Goal: Task Accomplishment & Management: Complete application form

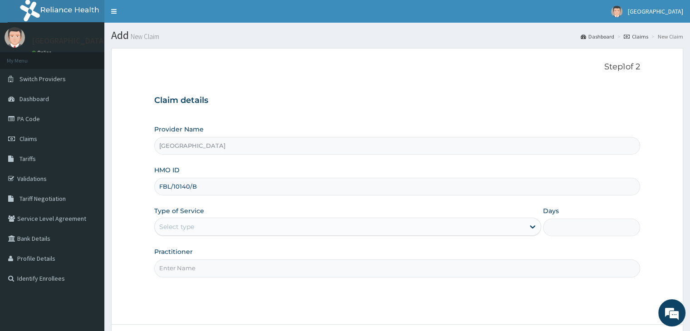
type input "FBL/10140/B"
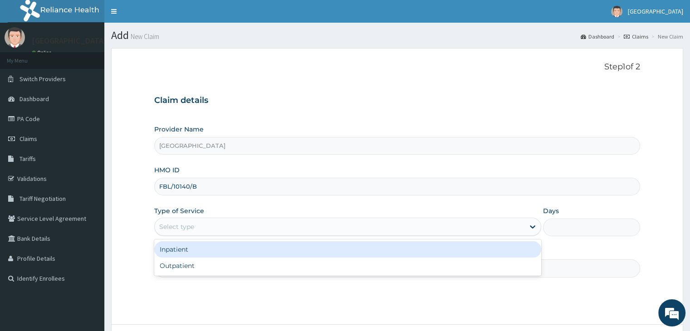
click at [254, 229] on div "Select type" at bounding box center [340, 227] width 370 height 15
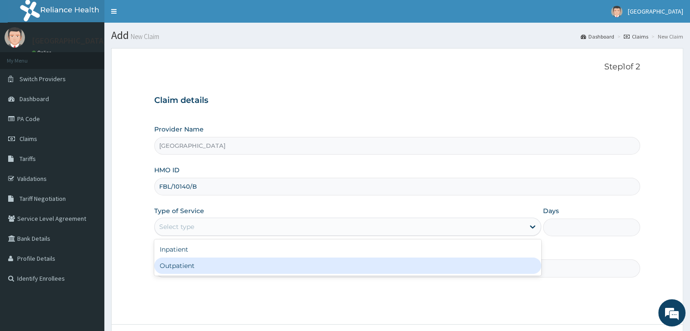
click at [227, 265] on div "Outpatient" at bounding box center [347, 266] width 387 height 16
type input "1"
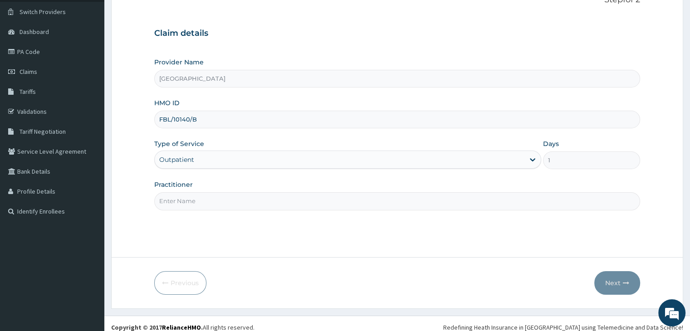
scroll to position [74, 0]
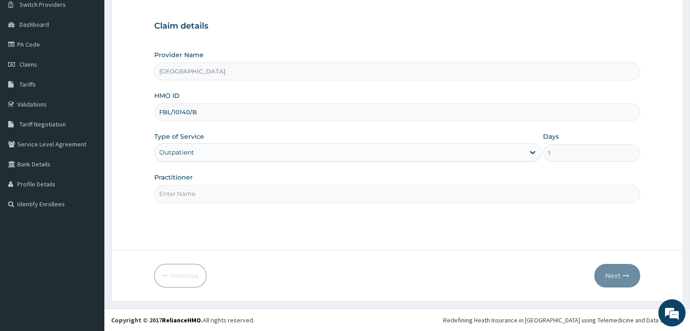
click at [258, 191] on input "Practitioner" at bounding box center [396, 194] width 485 height 18
type input "Dr uche"
click at [622, 276] on button "Next" at bounding box center [617, 276] width 46 height 24
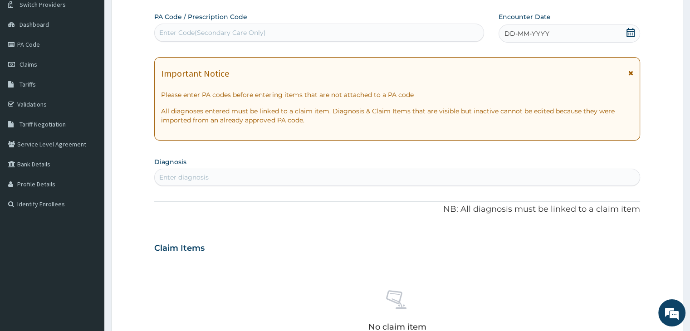
click at [302, 177] on div "Enter diagnosis" at bounding box center [397, 177] width 484 height 15
type input "malaria"
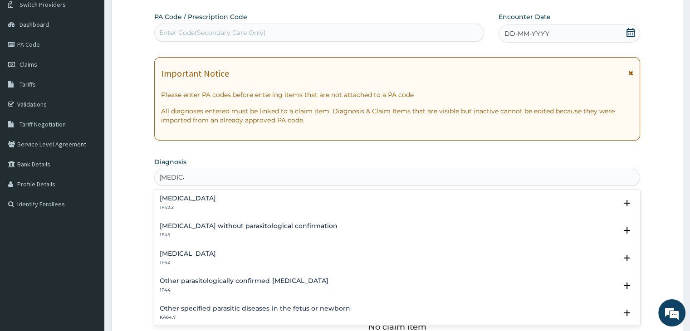
click at [216, 200] on h4 "Plasmodium malariae malaria without complication" at bounding box center [188, 198] width 56 height 7
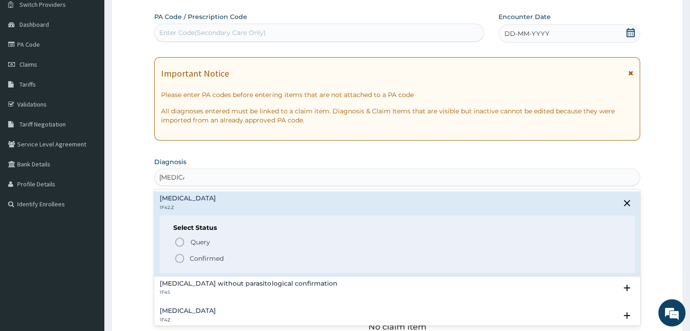
click at [224, 258] on span "Confirmed" at bounding box center [397, 258] width 446 height 11
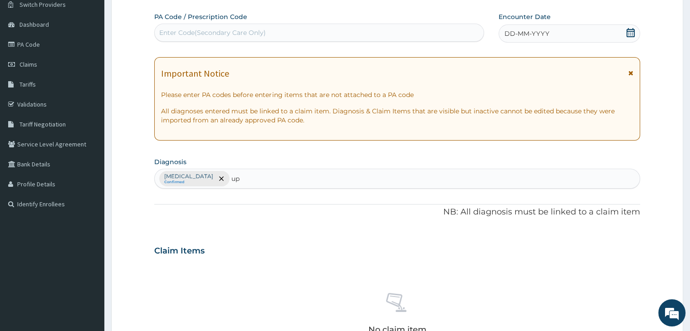
type input "u"
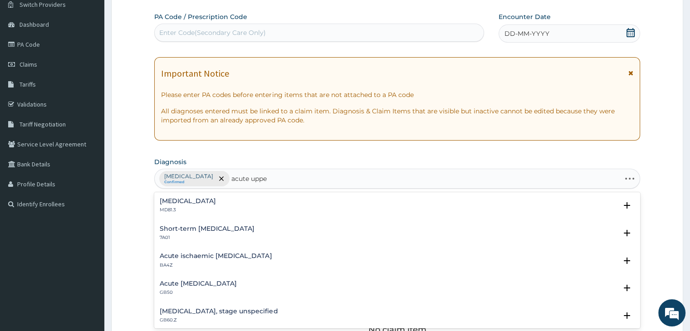
type input "acute upper"
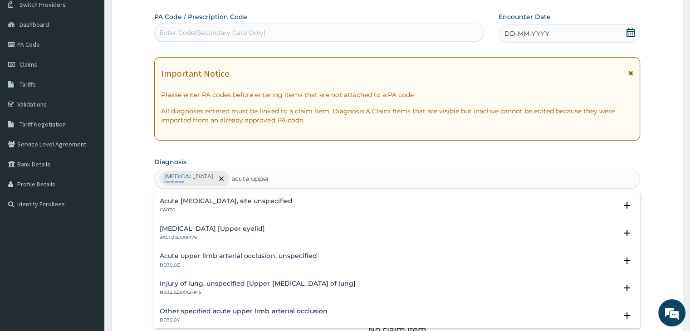
click at [322, 202] on div "Acute upper respiratory infection, site unspecified CA07.0" at bounding box center [397, 206] width 474 height 16
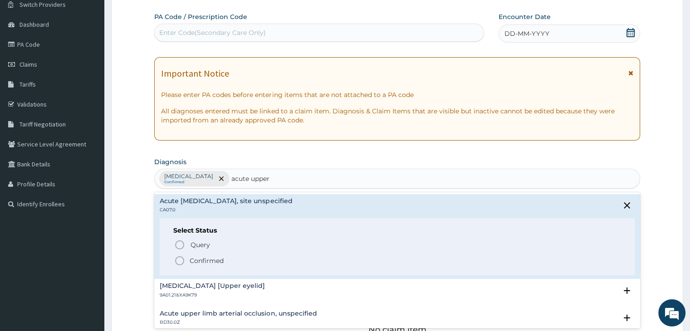
click at [213, 256] on p "Confirmed" at bounding box center [207, 260] width 34 height 9
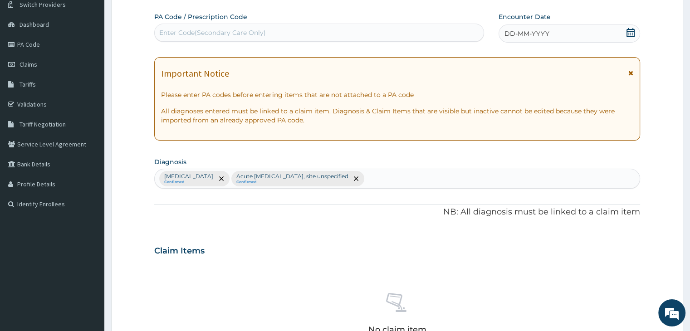
scroll to position [287, 0]
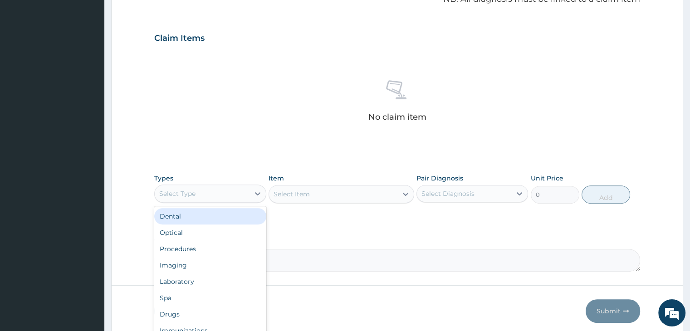
click at [229, 194] on div "Select Type" at bounding box center [202, 193] width 94 height 15
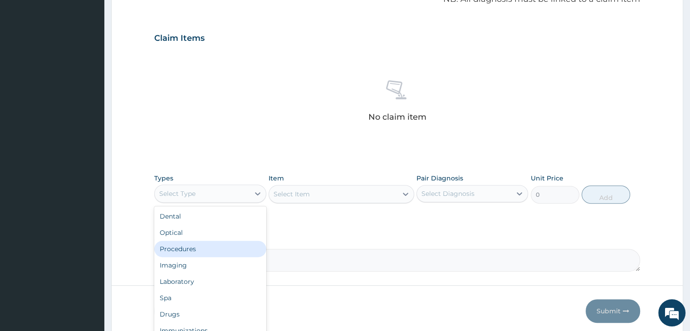
click at [205, 250] on div "Procedures" at bounding box center [210, 249] width 112 height 16
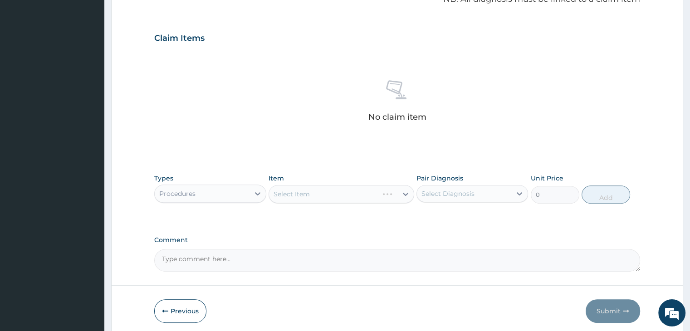
click at [404, 193] on div "Select Item" at bounding box center [342, 194] width 146 height 18
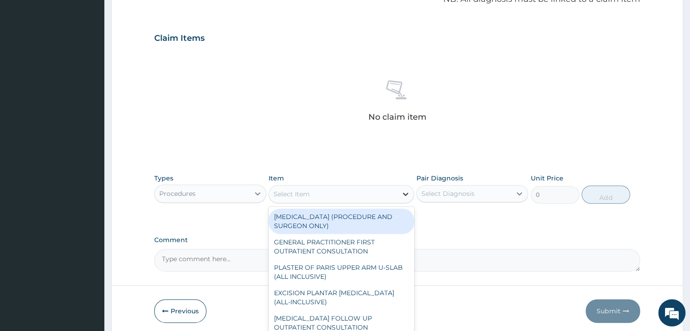
click at [407, 193] on icon at bounding box center [405, 194] width 5 height 3
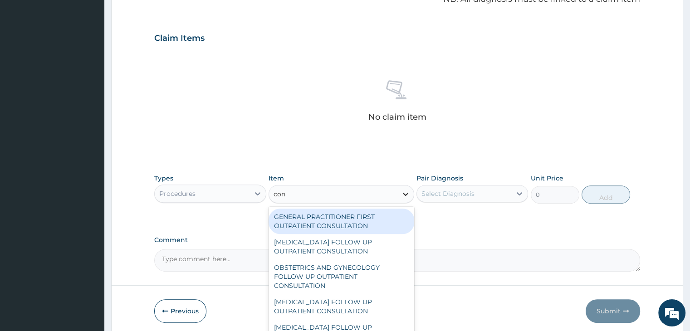
type input "cons"
click at [357, 217] on div "GENERAL PRACTITIONER FIRST OUTPATIENT CONSULTATION" at bounding box center [342, 221] width 146 height 25
type input "3750"
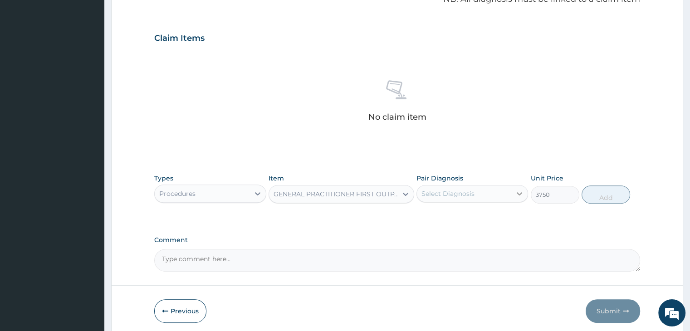
click at [518, 193] on icon at bounding box center [519, 193] width 5 height 3
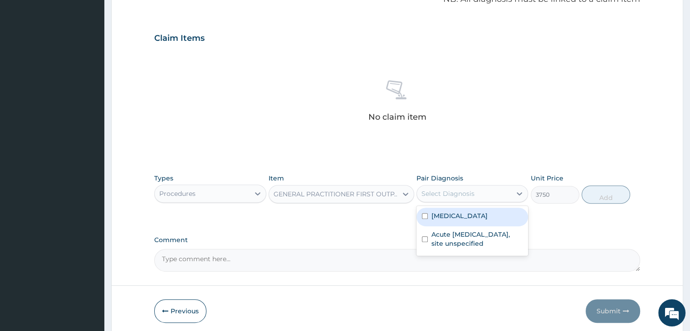
click at [477, 220] on label "Plasmodium malariae malaria without complication" at bounding box center [459, 215] width 56 height 9
checkbox input "true"
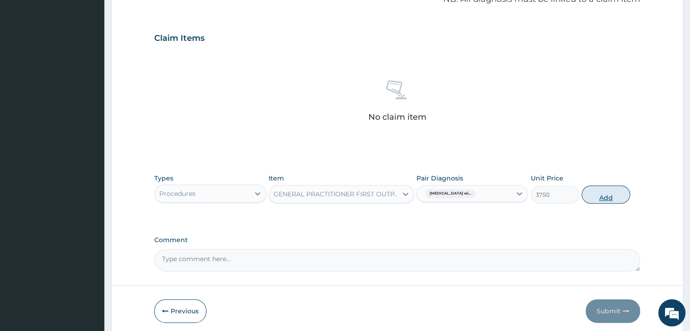
click at [595, 194] on button "Add" at bounding box center [605, 195] width 49 height 18
type input "0"
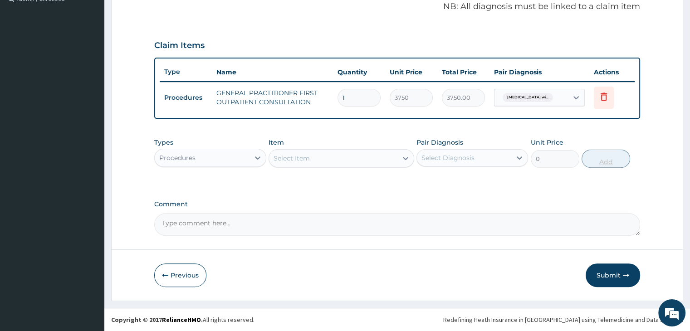
scroll to position [278, 0]
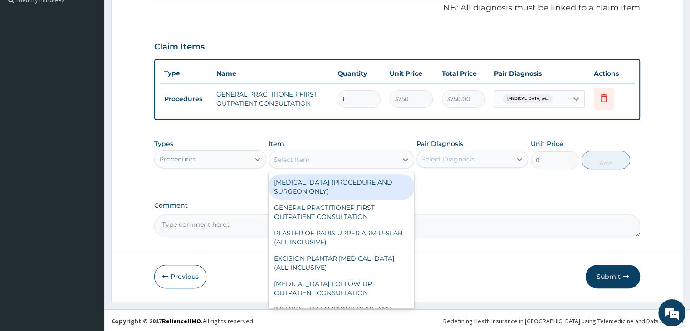
click at [317, 157] on div "Select Item" at bounding box center [333, 159] width 128 height 15
click at [244, 160] on div "Procedures" at bounding box center [202, 159] width 94 height 15
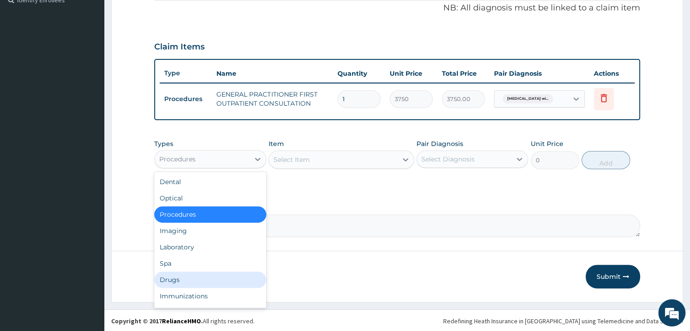
click at [181, 278] on div "Drugs" at bounding box center [210, 280] width 112 height 16
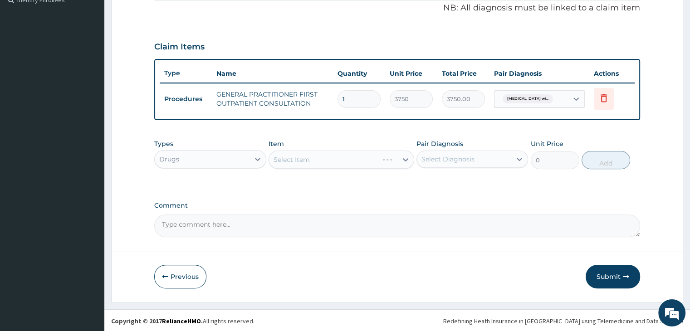
click at [407, 157] on div "Select Item" at bounding box center [342, 160] width 146 height 18
click at [405, 157] on div "Select Item" at bounding box center [342, 160] width 146 height 18
click at [361, 153] on div "Select Item" at bounding box center [342, 160] width 146 height 18
click at [405, 160] on icon at bounding box center [405, 159] width 5 height 3
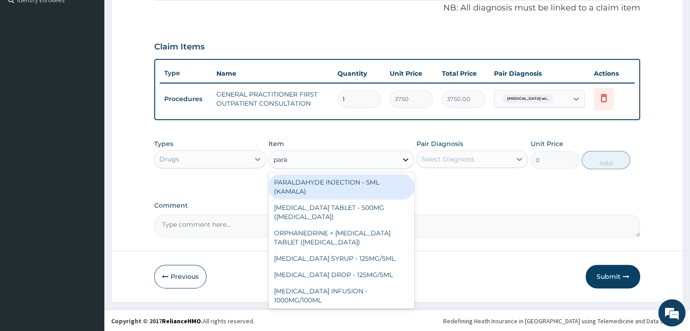
type input "parac"
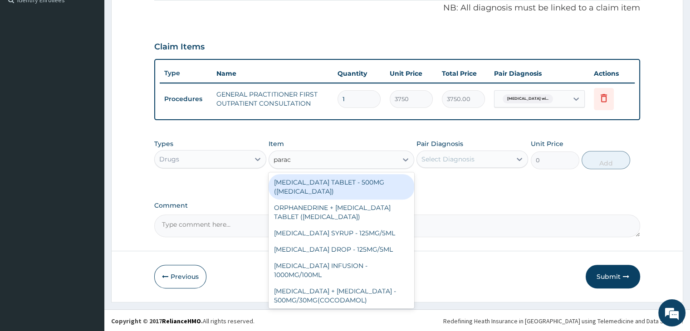
click at [363, 184] on div "PARACETAMOL TABLET - 500MG (PANADOL)" at bounding box center [342, 186] width 146 height 25
type input "44.1"
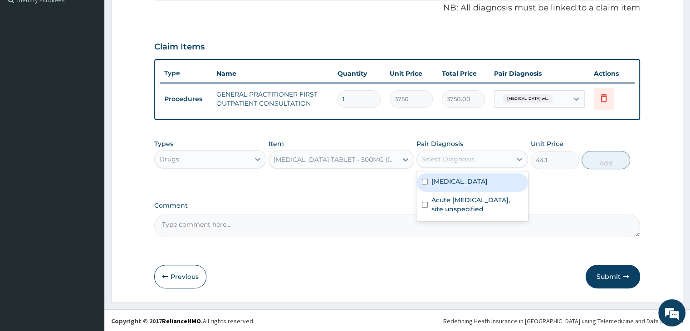
click at [477, 159] on div "Select Diagnosis" at bounding box center [464, 159] width 94 height 15
click at [474, 184] on label "Plasmodium malariae malaria without complication" at bounding box center [459, 181] width 56 height 9
checkbox input "true"
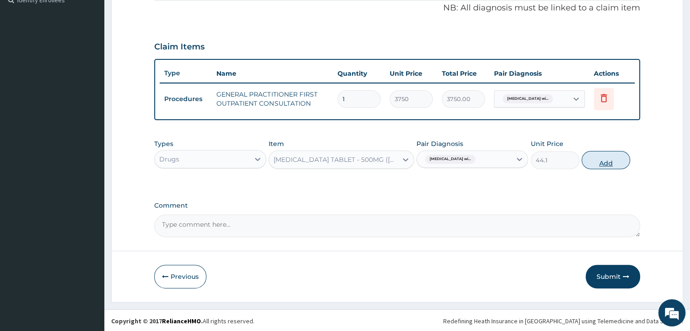
click at [614, 159] on button "Add" at bounding box center [605, 160] width 49 height 18
type input "0"
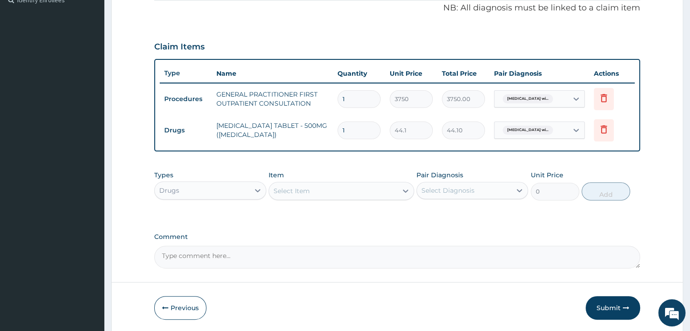
click at [294, 193] on div "Select Item" at bounding box center [292, 190] width 36 height 9
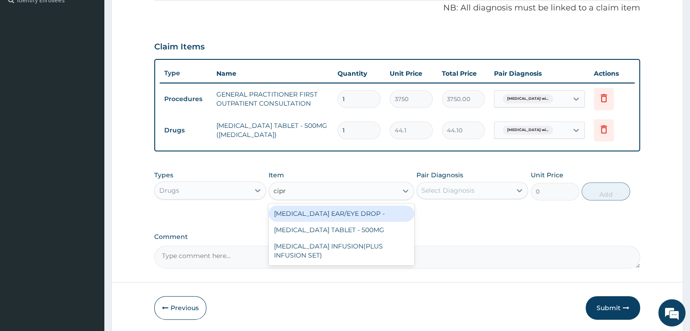
type input "cipro"
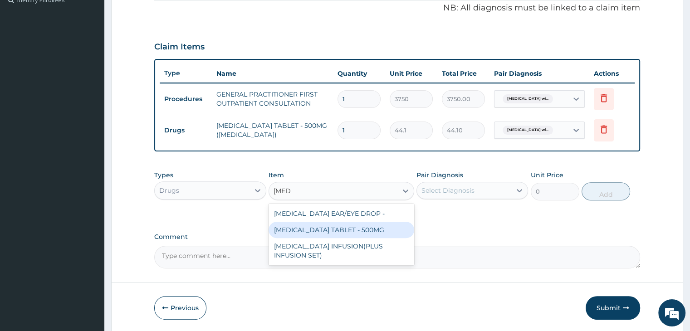
click at [337, 224] on div "CIPROFLOXACIN TABLET - 500MG" at bounding box center [342, 230] width 146 height 16
type input "205.8"
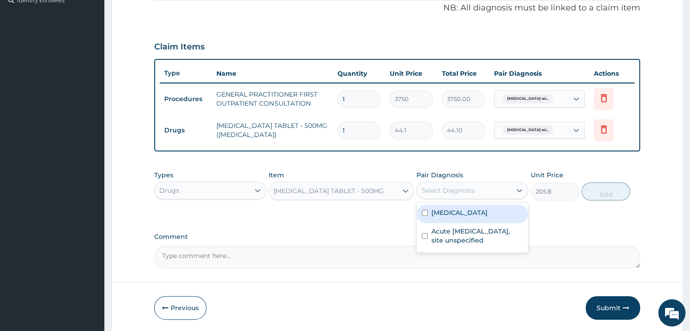
click at [494, 195] on div "Select Diagnosis" at bounding box center [464, 190] width 94 height 15
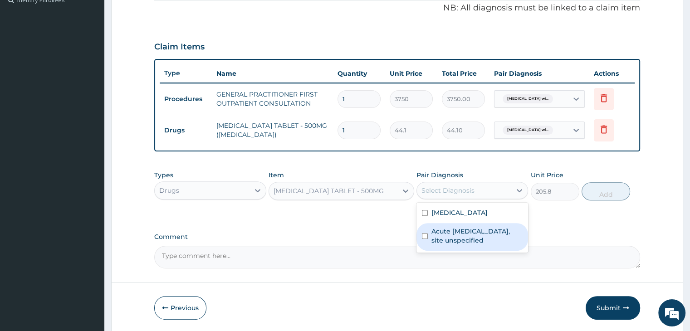
click at [477, 245] on label "Acute upper respiratory infection, site unspecified" at bounding box center [476, 236] width 91 height 18
checkbox input "true"
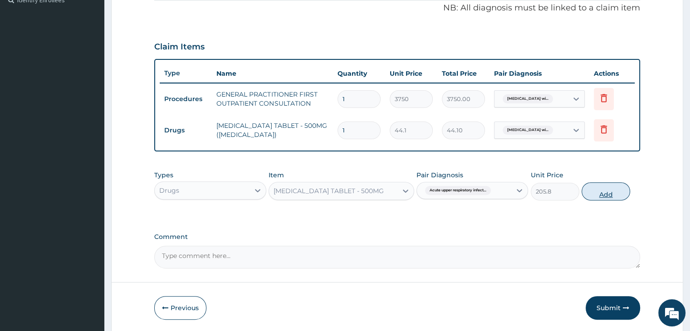
click at [596, 191] on button "Add" at bounding box center [605, 191] width 49 height 18
type input "0"
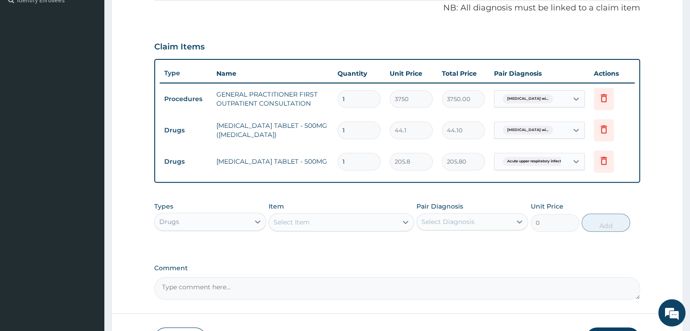
click at [349, 219] on div "Select Item" at bounding box center [333, 222] width 128 height 15
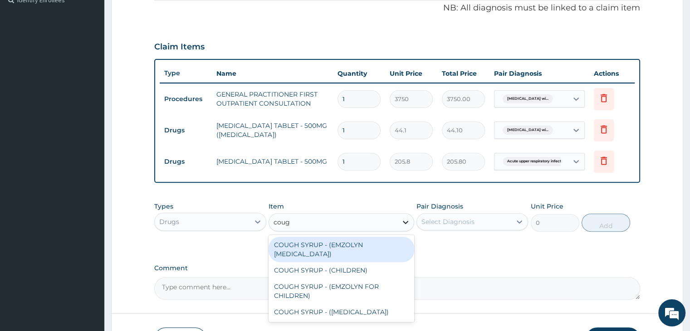
type input "cough"
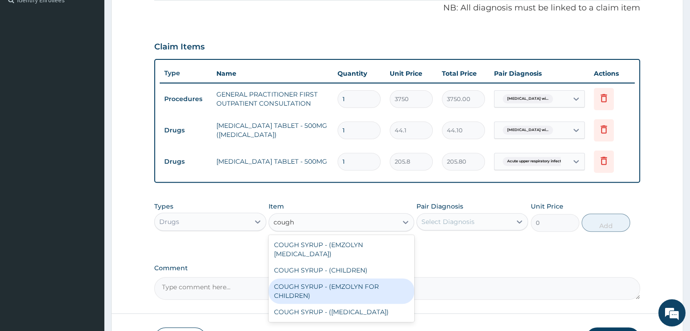
scroll to position [341, 0]
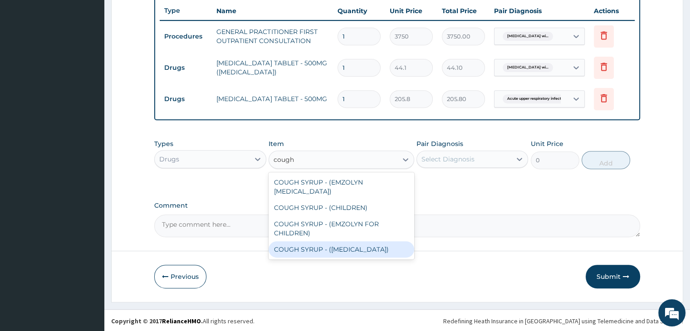
click at [365, 249] on div "COUGH SYRUP - (EXPECTORANT)" at bounding box center [342, 249] width 146 height 16
type input "1176"
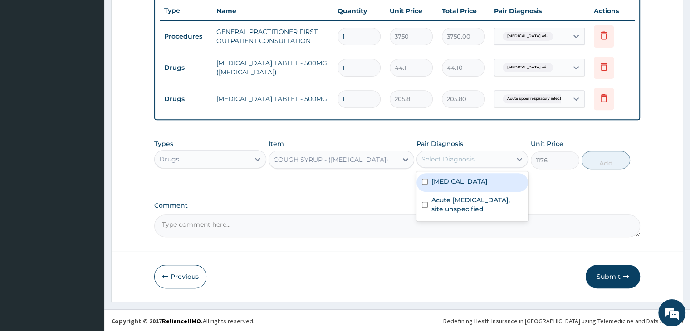
click at [492, 161] on div "Select Diagnosis" at bounding box center [464, 159] width 94 height 15
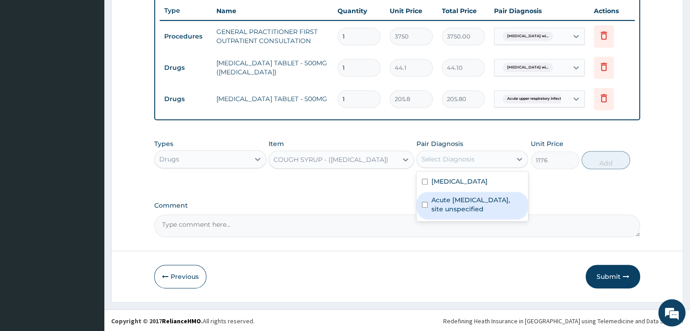
click at [466, 214] on label "Acute upper respiratory infection, site unspecified" at bounding box center [476, 204] width 91 height 18
checkbox input "true"
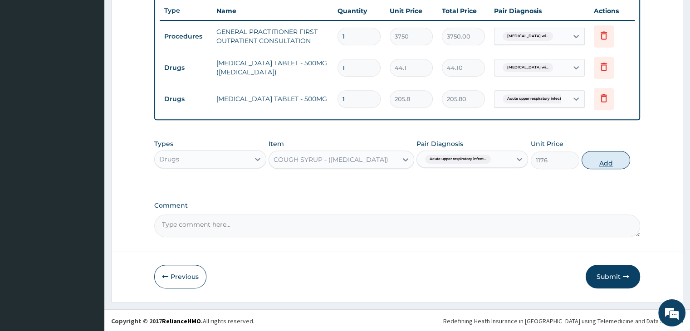
click at [613, 166] on button "Add" at bounding box center [605, 160] width 49 height 18
type input "0"
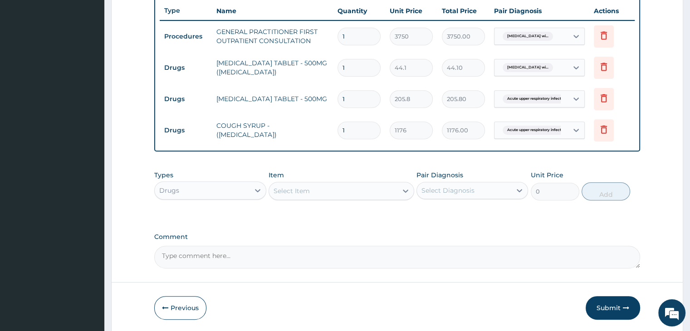
click at [315, 191] on div "Select Item" at bounding box center [333, 191] width 128 height 15
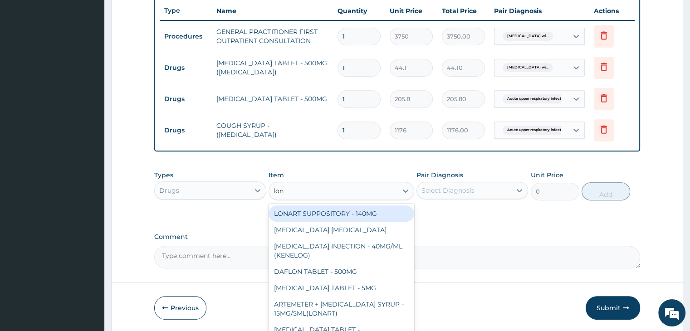
type input "lona"
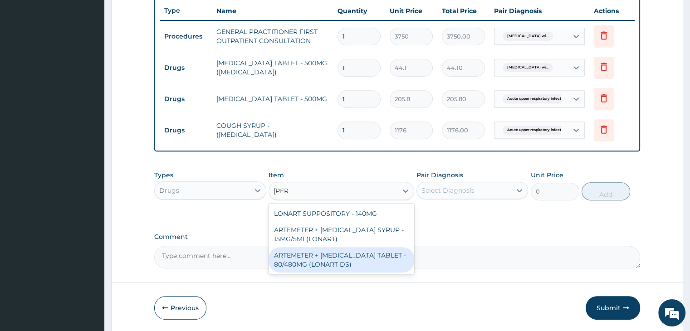
click at [328, 261] on div "ARTEMETER + LUMEFANTRINE TABLET - 80/480MG (LONART DS)" at bounding box center [342, 259] width 146 height 25
type input "617.4"
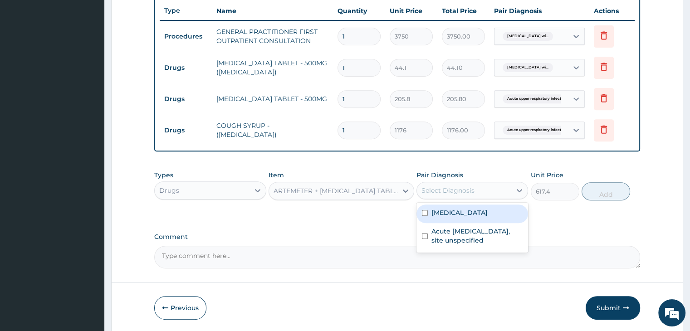
click at [483, 195] on div "Select Diagnosis" at bounding box center [464, 190] width 94 height 15
click at [463, 217] on label "Plasmodium malariae malaria without complication" at bounding box center [459, 212] width 56 height 9
checkbox input "true"
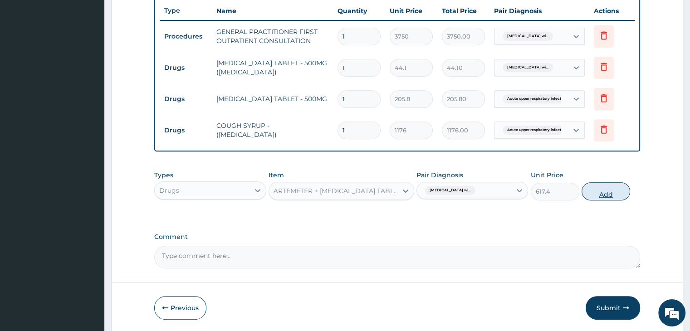
click at [602, 195] on button "Add" at bounding box center [605, 191] width 49 height 18
type input "0"
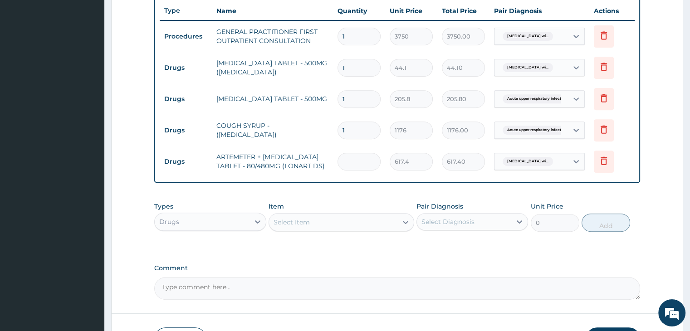
type input "0.00"
type input "6"
type input "3704.40"
type input "6"
click at [365, 102] on input "1" at bounding box center [358, 99] width 43 height 18
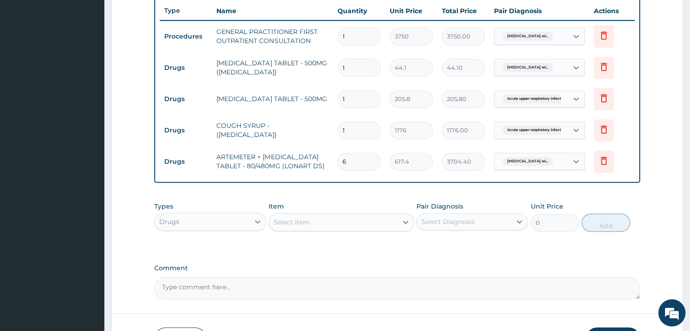
type input "10"
type input "2058.00"
type input "10"
click at [351, 65] on input "1" at bounding box center [358, 68] width 43 height 18
type input "0.00"
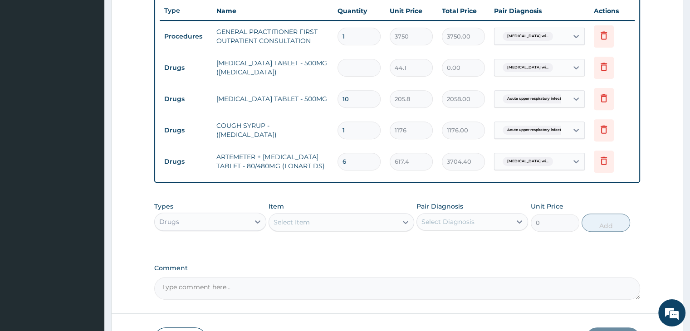
type input "2"
type input "88.20"
type input "20"
type input "882.00"
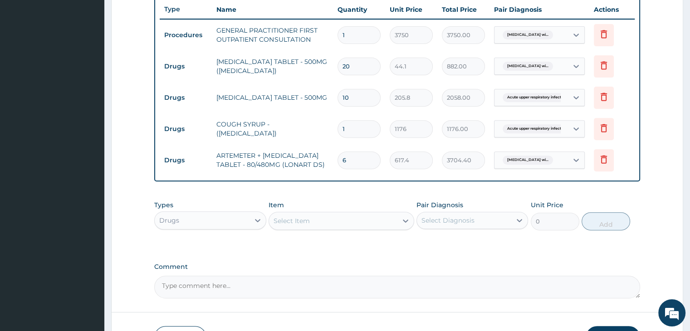
scroll to position [403, 0]
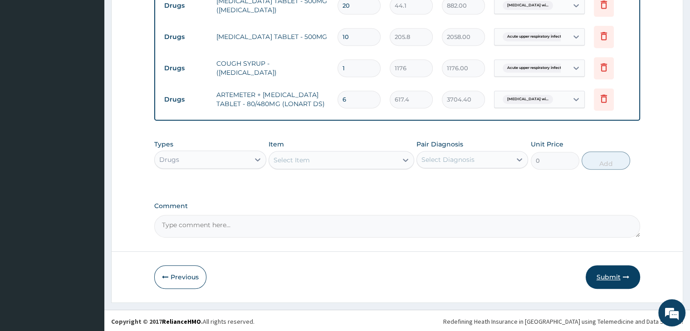
type input "20"
click at [616, 275] on button "Submit" at bounding box center [613, 277] width 54 height 24
click at [606, 274] on button "Submit" at bounding box center [613, 277] width 54 height 24
click at [620, 276] on button "Submit" at bounding box center [613, 277] width 54 height 24
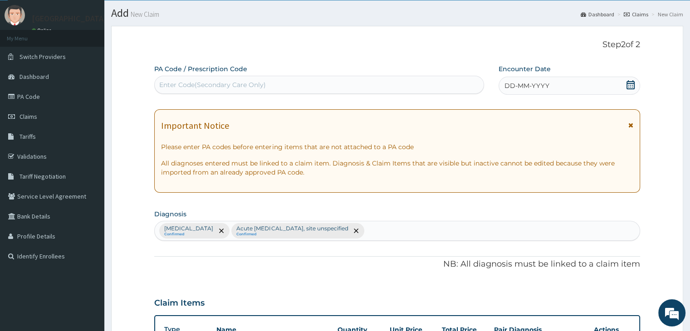
scroll to position [0, 0]
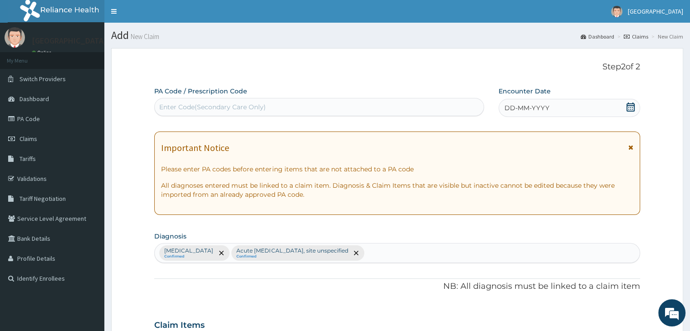
click at [627, 111] on icon at bounding box center [630, 107] width 8 height 9
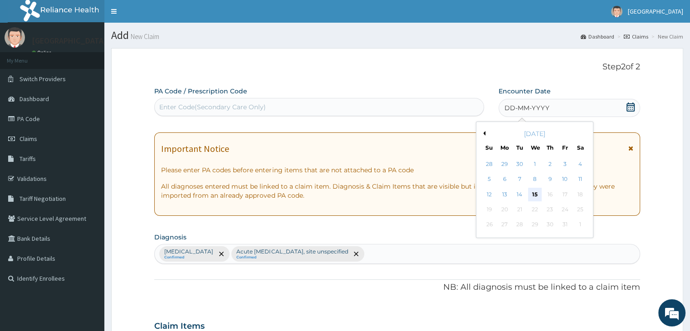
click at [537, 190] on div "15" at bounding box center [535, 195] width 14 height 14
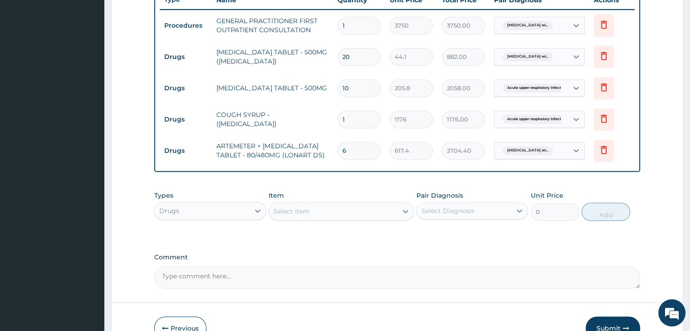
scroll to position [403, 0]
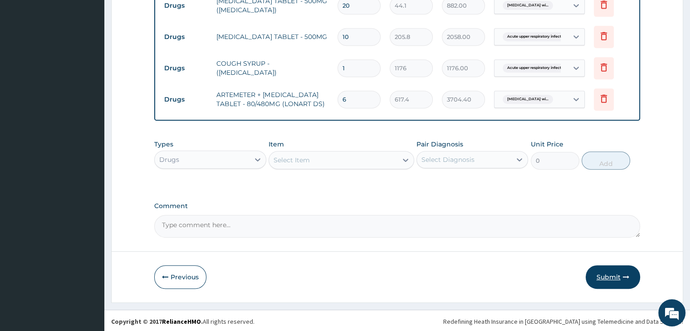
click at [615, 276] on button "Submit" at bounding box center [613, 277] width 54 height 24
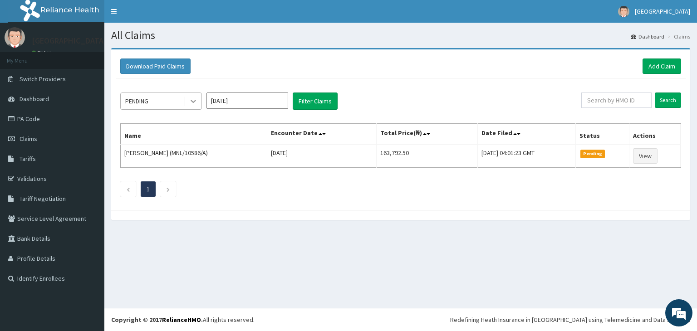
click at [193, 103] on icon at bounding box center [193, 101] width 9 height 9
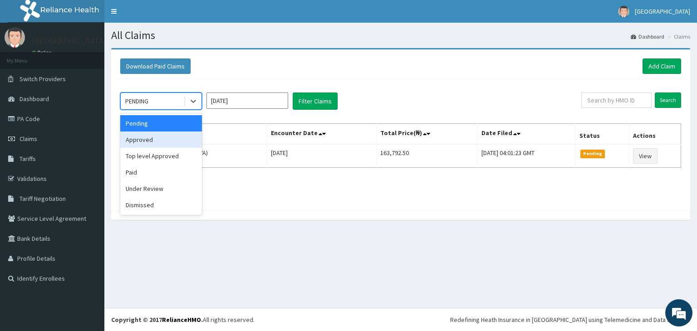
click at [176, 136] on div "Approved" at bounding box center [161, 140] width 82 height 16
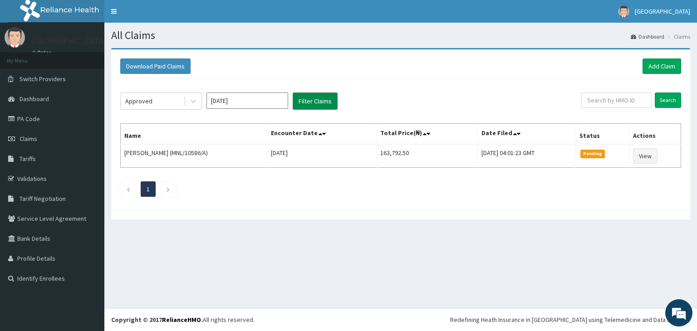
click at [314, 99] on button "Filter Claims" at bounding box center [315, 101] width 45 height 17
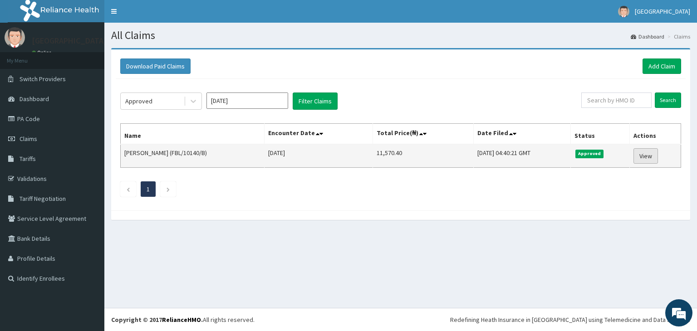
click at [644, 156] on link "View" at bounding box center [645, 155] width 24 height 15
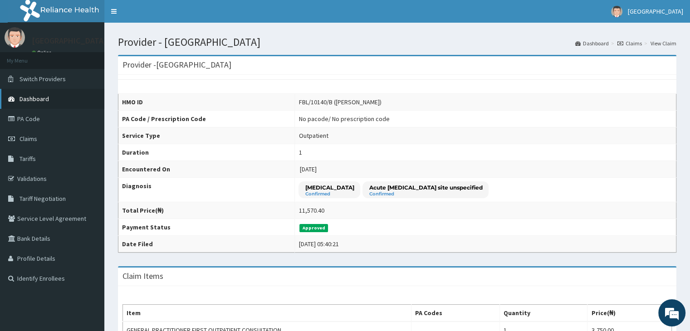
click at [41, 98] on span "Dashboard" at bounding box center [34, 99] width 29 height 8
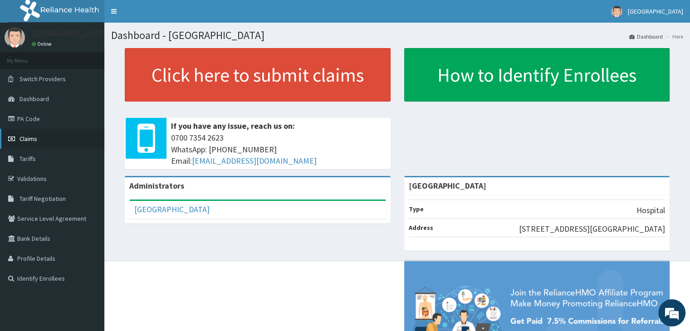
click at [30, 137] on span "Claims" at bounding box center [29, 139] width 18 height 8
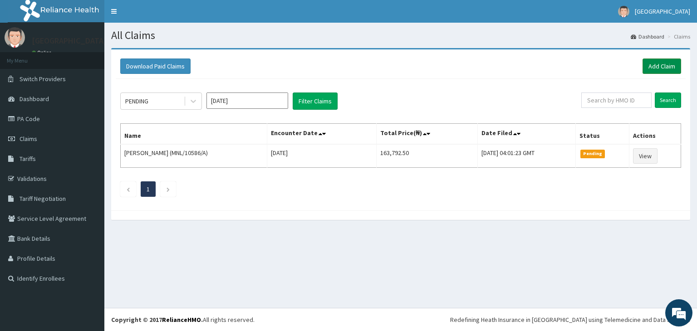
click at [646, 67] on link "Add Claim" at bounding box center [661, 66] width 39 height 15
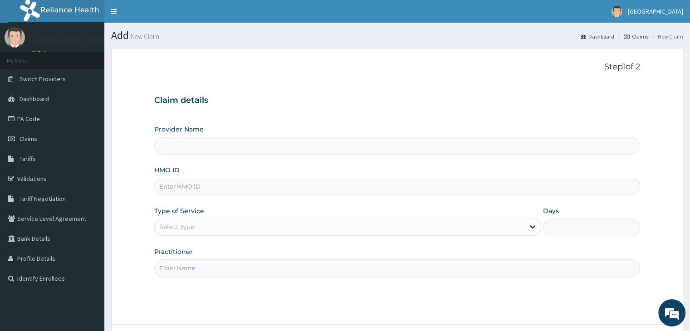
type input "Romalex Hospital"
click at [199, 187] on input "HMO ID" at bounding box center [396, 187] width 485 height 18
type input "FBL/10140/A"
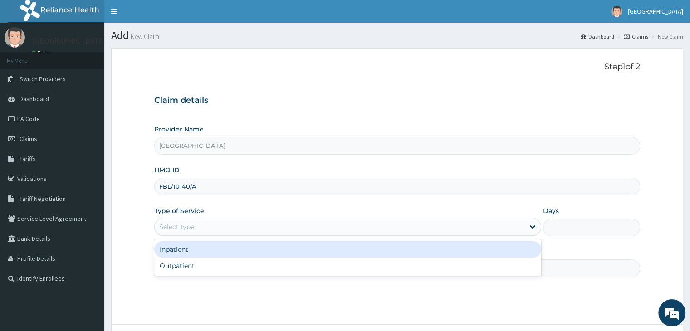
click at [209, 229] on div "Select type" at bounding box center [340, 227] width 370 height 15
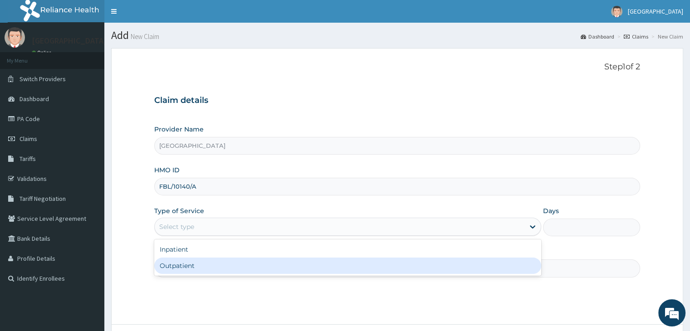
click at [189, 269] on div "Outpatient" at bounding box center [347, 266] width 387 height 16
type input "1"
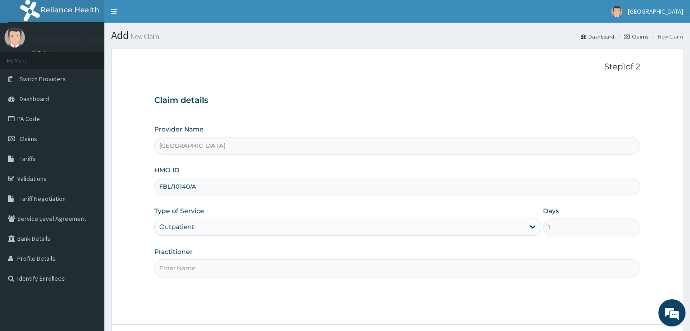
click at [194, 265] on input "Practitioner" at bounding box center [396, 268] width 485 height 18
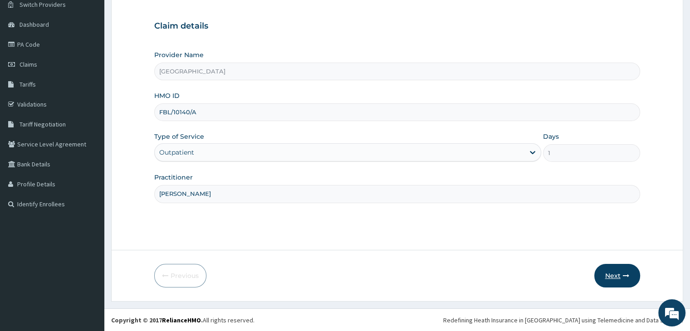
type input "Dr uche"
click at [622, 270] on button "Next" at bounding box center [617, 276] width 46 height 24
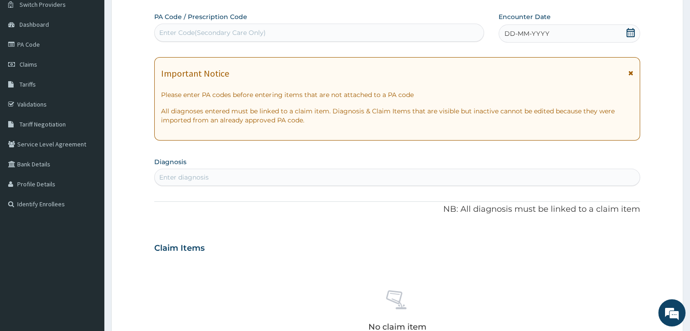
click at [630, 28] on icon at bounding box center [630, 32] width 9 height 9
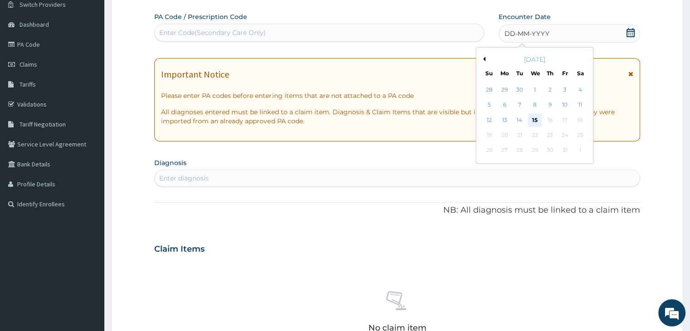
click at [540, 118] on div "15" at bounding box center [535, 120] width 14 height 14
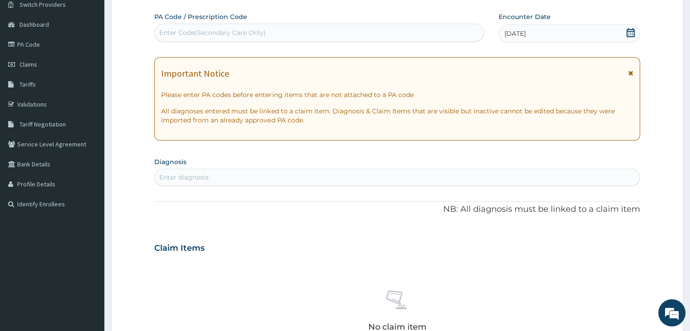
click at [317, 173] on div "Enter diagnosis" at bounding box center [397, 177] width 484 height 15
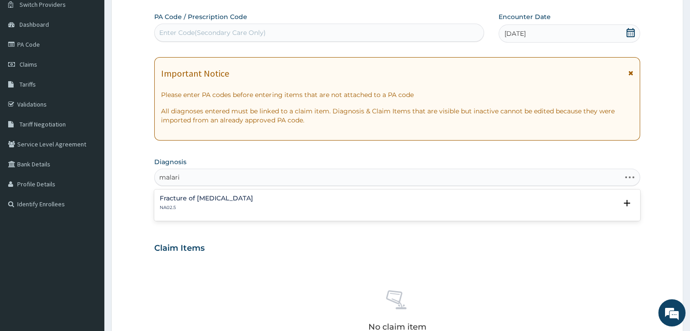
type input "malaria"
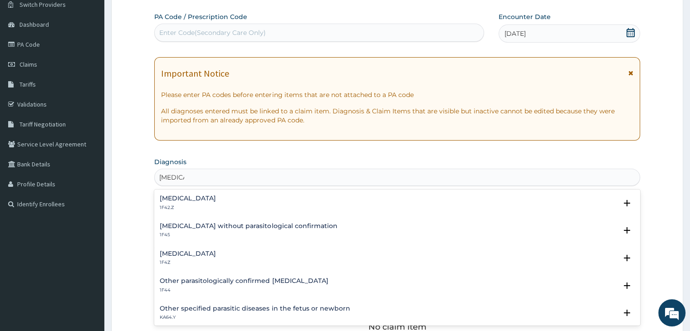
click at [216, 203] on div "Plasmodium malariae malaria without complication 1F42.Z" at bounding box center [188, 203] width 56 height 16
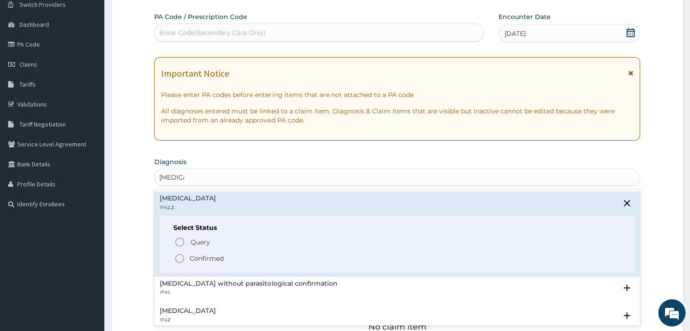
click at [210, 255] on p "Confirmed" at bounding box center [207, 258] width 34 height 9
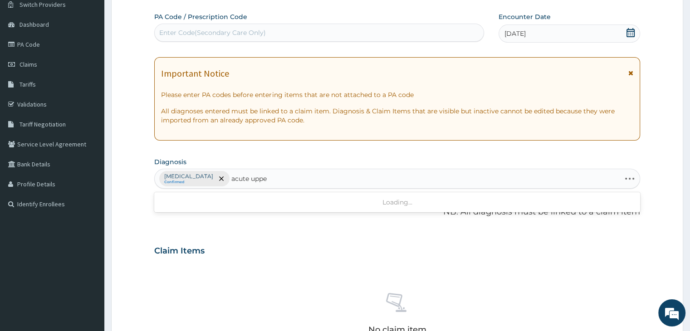
type input "acute upper"
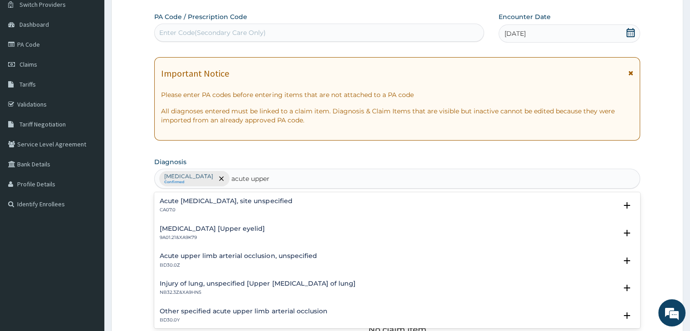
click at [260, 199] on h4 "Acute upper respiratory infection, site unspecified" at bounding box center [226, 201] width 132 height 7
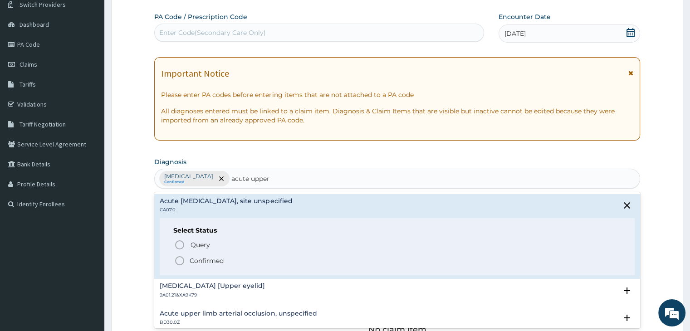
click at [203, 259] on p "Confirmed" at bounding box center [207, 260] width 34 height 9
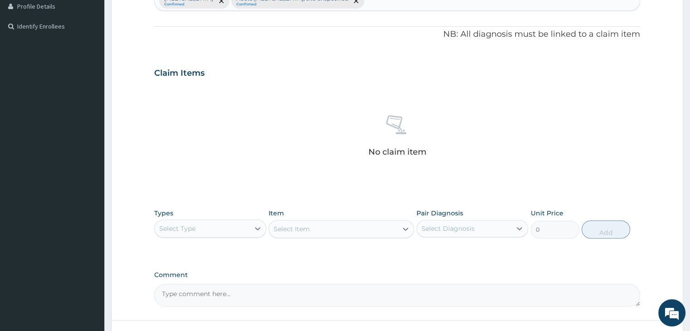
scroll to position [253, 0]
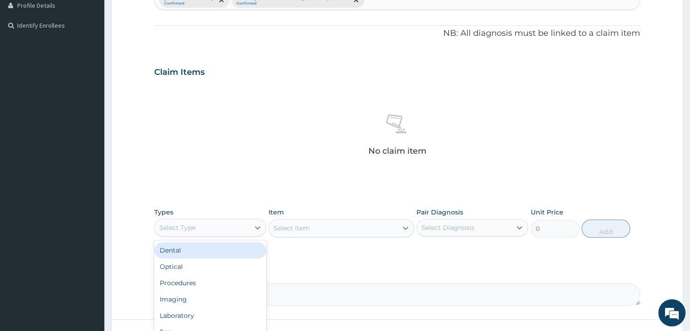
click at [222, 228] on div "Select Type" at bounding box center [202, 227] width 94 height 15
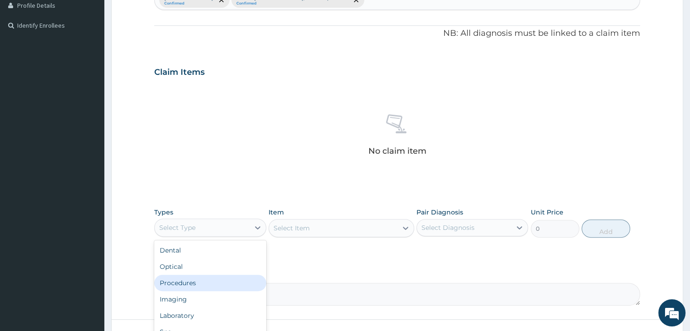
click at [203, 280] on div "Procedures" at bounding box center [210, 283] width 112 height 16
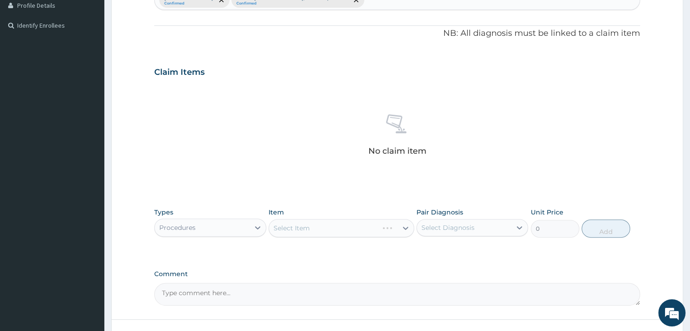
click at [310, 232] on div "Select Item" at bounding box center [342, 228] width 146 height 18
click at [399, 226] on div "Select Item" at bounding box center [342, 228] width 146 height 18
click at [405, 228] on div "Select Item" at bounding box center [342, 228] width 146 height 18
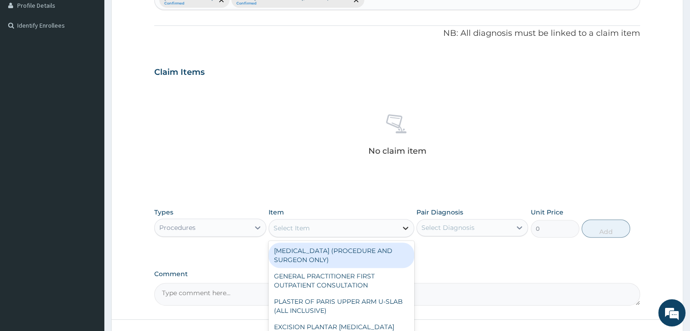
click at [402, 227] on icon at bounding box center [405, 228] width 9 height 9
type input "cons"
click at [364, 254] on div "GENERAL PRACTITIONER FIRST OUTPATIENT CONSULTATION" at bounding box center [342, 255] width 146 height 25
type input "3750"
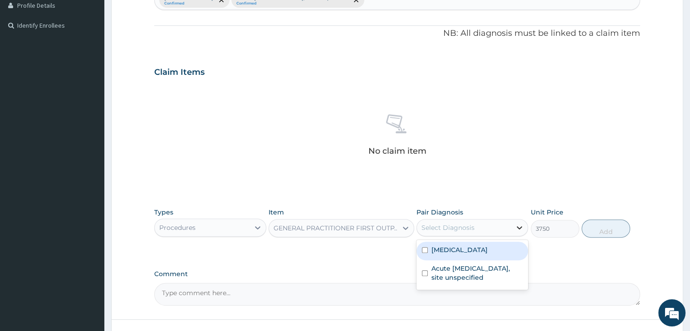
click at [524, 228] on div at bounding box center [519, 228] width 16 height 16
click at [488, 254] on label "Plasmodium malariae malaria without complication" at bounding box center [459, 249] width 56 height 9
checkbox input "true"
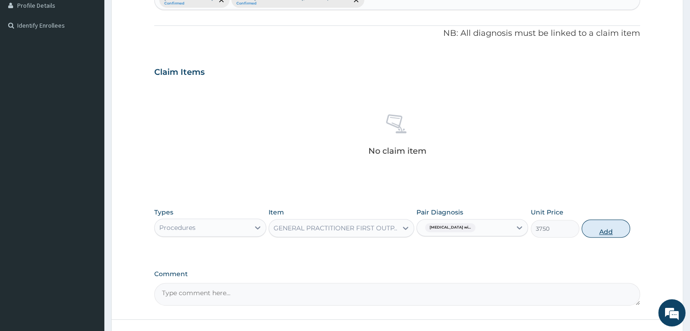
click at [590, 234] on button "Add" at bounding box center [605, 229] width 49 height 18
type input "0"
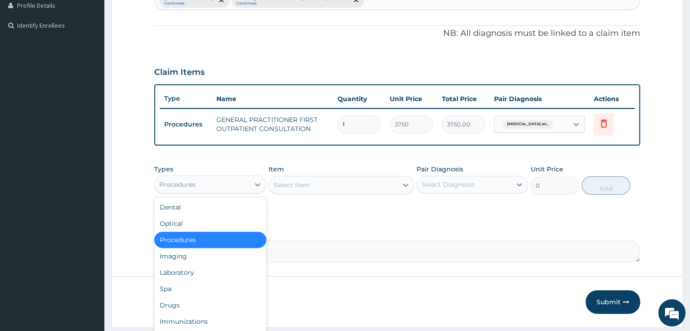
click at [231, 180] on div "Procedures" at bounding box center [202, 184] width 94 height 15
click at [183, 303] on div "Drugs" at bounding box center [210, 305] width 112 height 16
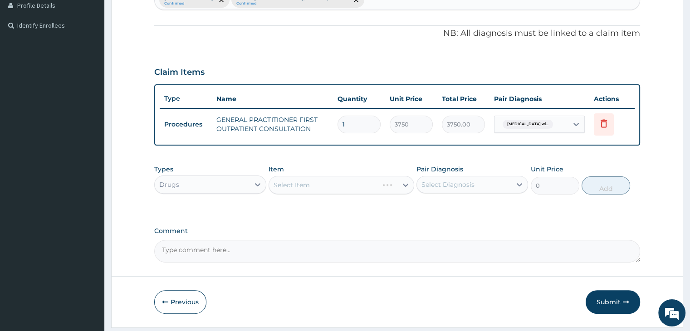
click at [337, 184] on div "Select Item" at bounding box center [342, 185] width 146 height 18
click at [402, 186] on div "Select Item" at bounding box center [342, 185] width 146 height 18
click at [402, 187] on div "Select Item" at bounding box center [342, 185] width 146 height 18
click at [404, 179] on div "Select Item" at bounding box center [342, 185] width 146 height 18
click at [404, 182] on icon at bounding box center [405, 185] width 9 height 9
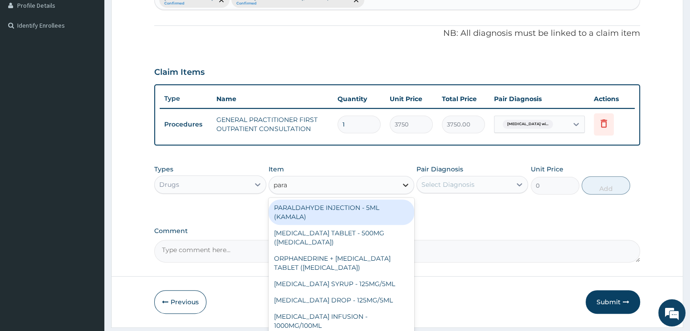
type input "parac"
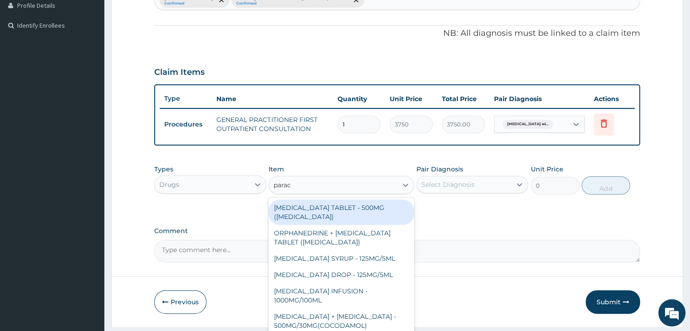
click at [372, 207] on div "PARACETAMOL TABLET - 500MG (PANADOL)" at bounding box center [342, 212] width 146 height 25
type input "44.1"
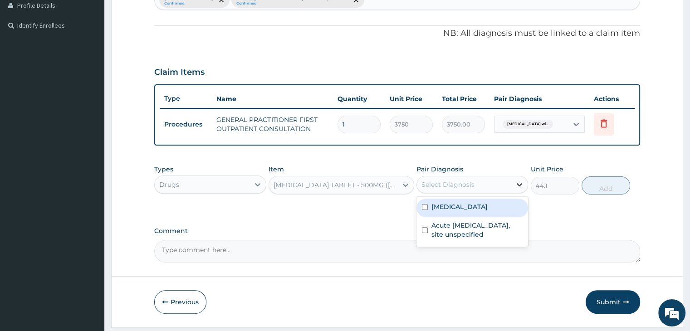
click at [517, 181] on icon at bounding box center [519, 184] width 9 height 9
click at [482, 211] on label "Plasmodium malariae malaria without complication" at bounding box center [459, 206] width 56 height 9
checkbox input "true"
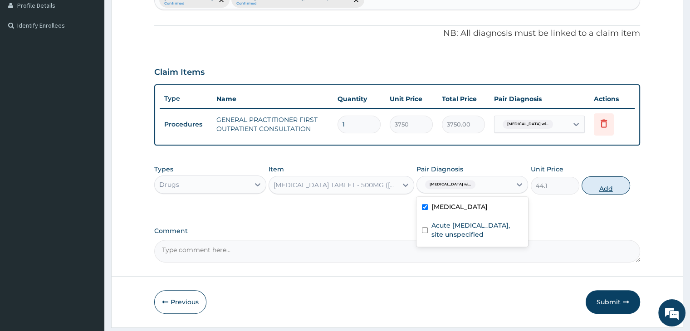
click at [604, 186] on button "Add" at bounding box center [605, 185] width 49 height 18
type input "0"
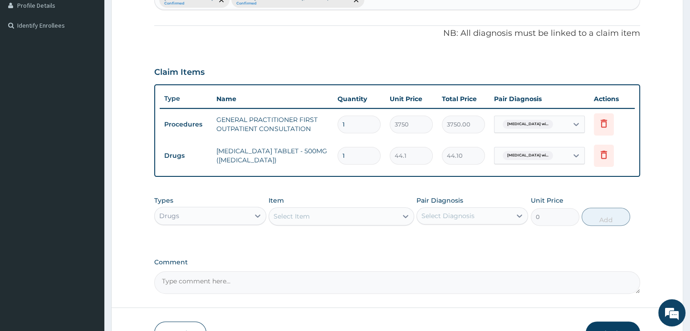
click at [310, 222] on div "Select Item" at bounding box center [342, 216] width 146 height 18
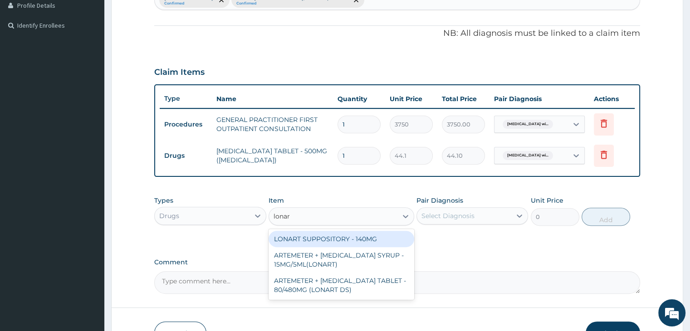
type input "lonart"
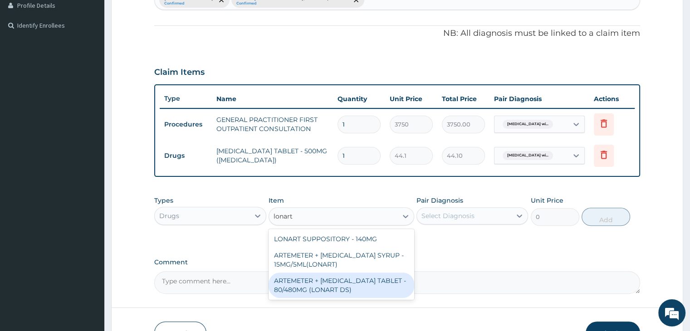
click at [364, 283] on div "ARTEMETER + LUMEFANTRINE TABLET - 80/480MG (LONART DS)" at bounding box center [342, 285] width 146 height 25
type input "617.4"
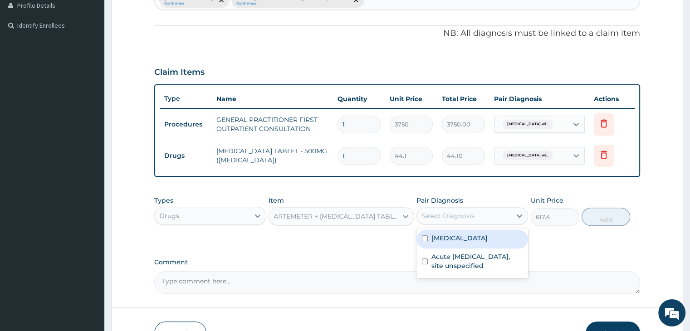
click at [489, 215] on div "Select Diagnosis" at bounding box center [464, 216] width 94 height 15
click at [476, 243] on label "Plasmodium malariae malaria without complication" at bounding box center [459, 238] width 56 height 9
checkbox input "true"
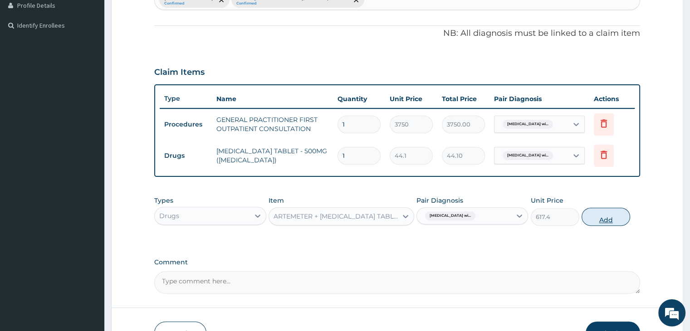
click at [604, 213] on button "Add" at bounding box center [605, 217] width 49 height 18
type input "0"
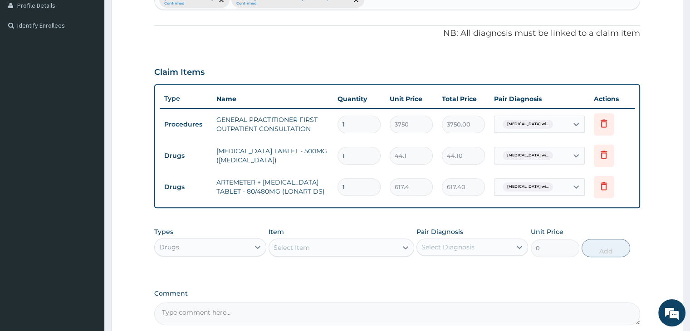
click at [339, 244] on div "Select Item" at bounding box center [333, 247] width 128 height 15
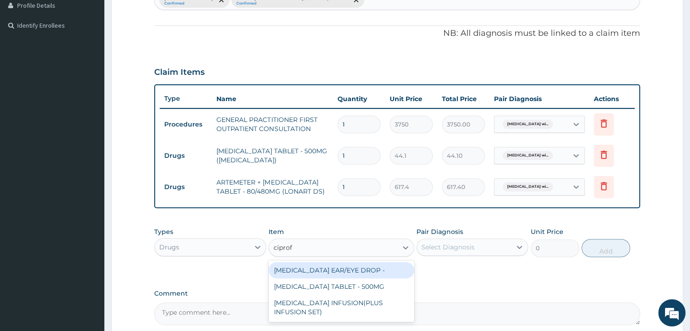
type input "ciprofl"
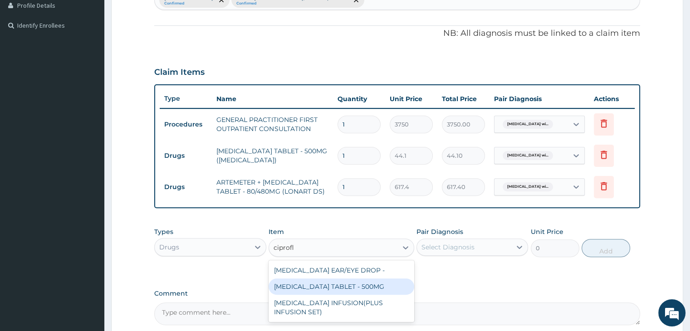
click at [318, 283] on div "CIPROFLOXACIN TABLET - 500MG" at bounding box center [342, 286] width 146 height 16
type input "205.8"
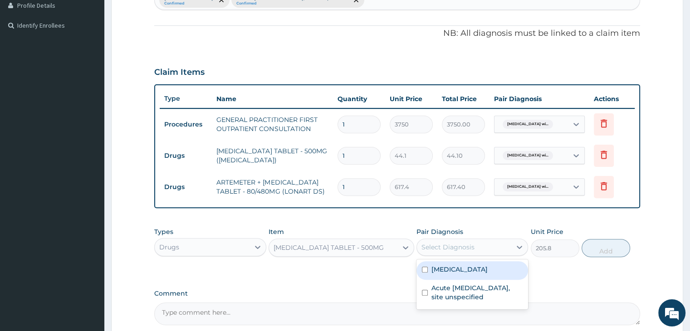
click at [484, 242] on div "Select Diagnosis" at bounding box center [464, 247] width 94 height 15
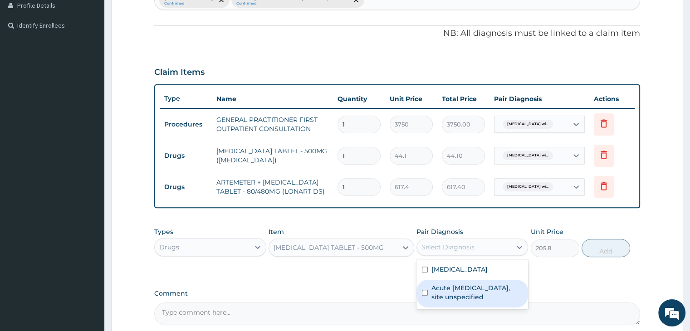
click at [452, 302] on label "Acute upper respiratory infection, site unspecified" at bounding box center [476, 292] width 91 height 18
checkbox input "true"
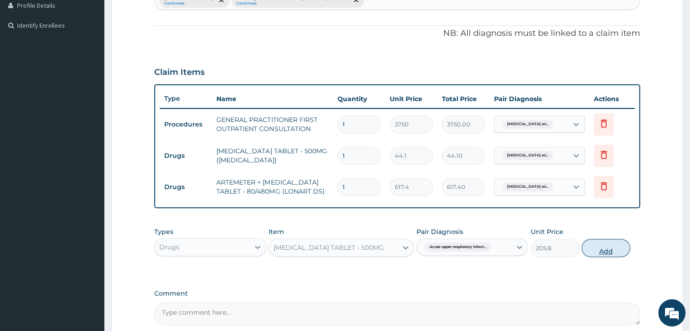
click at [609, 244] on button "Add" at bounding box center [605, 248] width 49 height 18
type input "0"
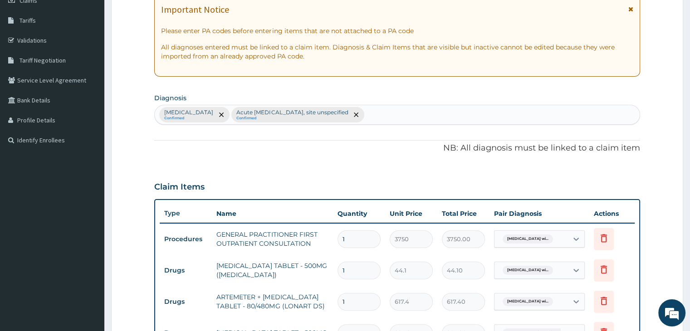
scroll to position [107, 0]
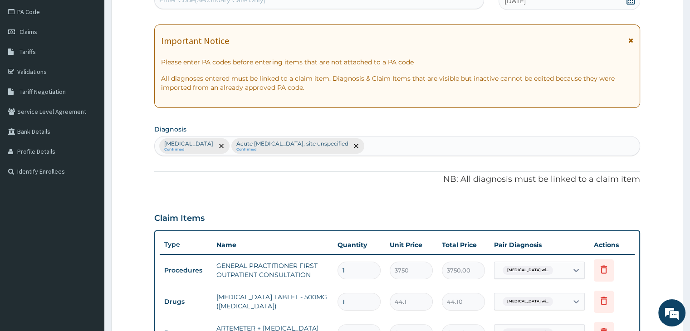
click at [513, 152] on div "Plasmodium malariae malaria without complication Confirmed Acute upper respirat…" at bounding box center [397, 146] width 484 height 19
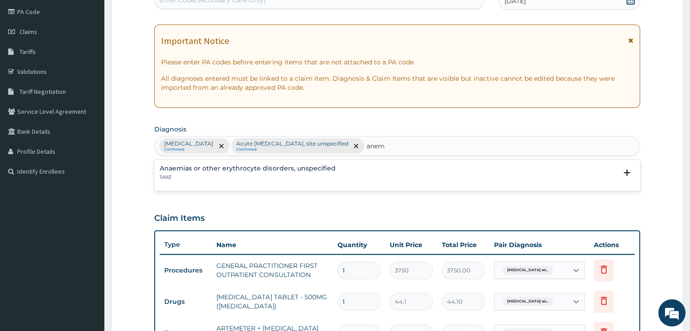
click at [351, 177] on div "Anaemias or other erythrocyte disorders, unspecified 3A9Z" at bounding box center [397, 173] width 474 height 16
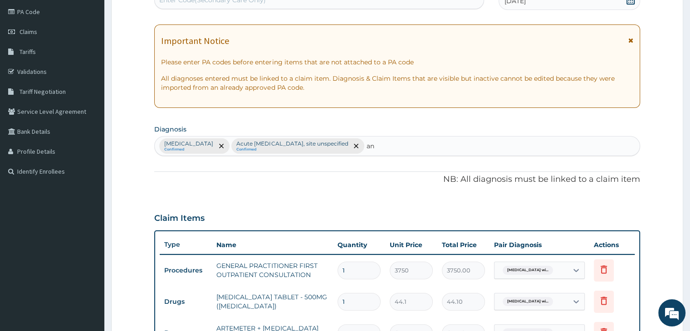
type input "a"
type input "i"
type input "a"
type input "i"
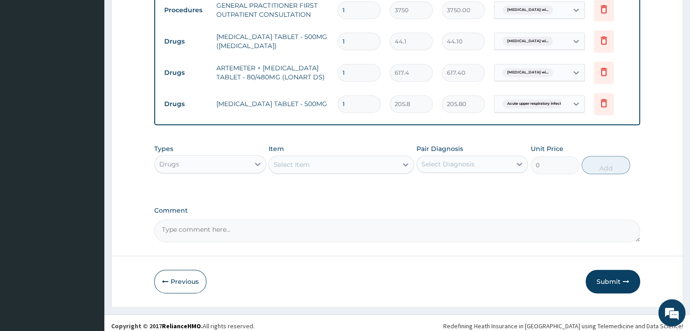
scroll to position [372, 0]
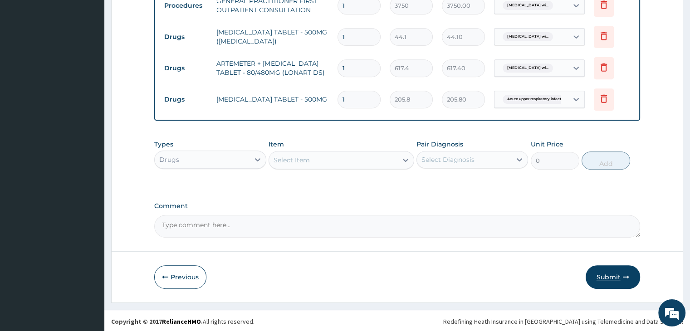
click at [606, 275] on button "Submit" at bounding box center [613, 277] width 54 height 24
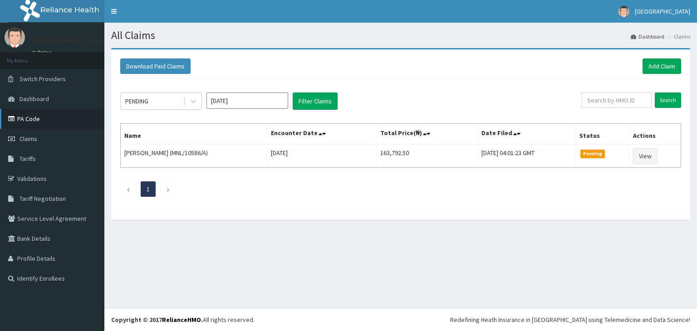
click at [44, 122] on link "PA Code" at bounding box center [52, 119] width 104 height 20
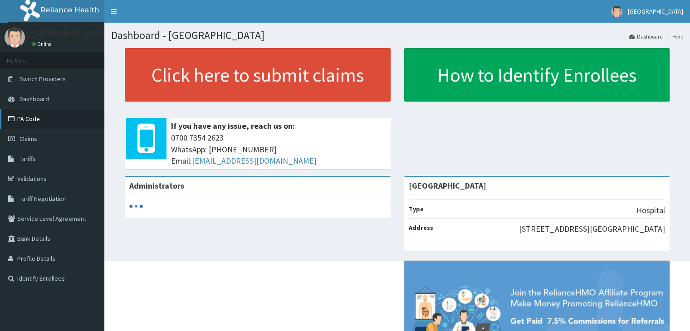
click at [34, 120] on link "PA Code" at bounding box center [52, 119] width 104 height 20
